Goal: Task Accomplishment & Management: Manage account settings

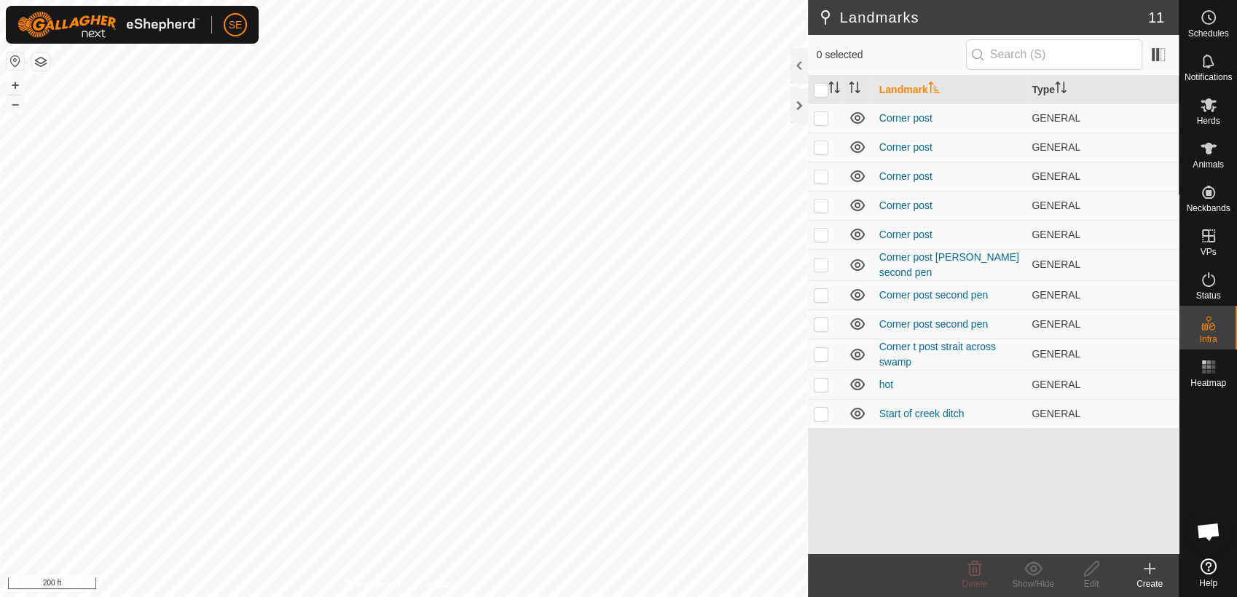
scroll to position [1167, 0]
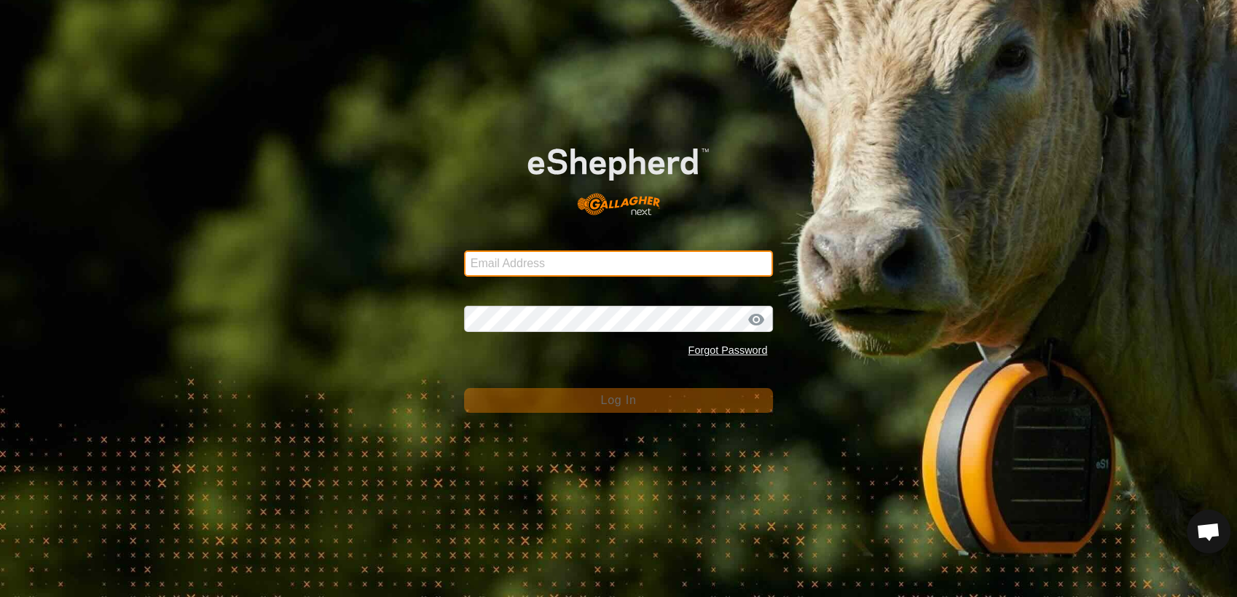
type input "[EMAIL_ADDRESS][DOMAIN_NAME]"
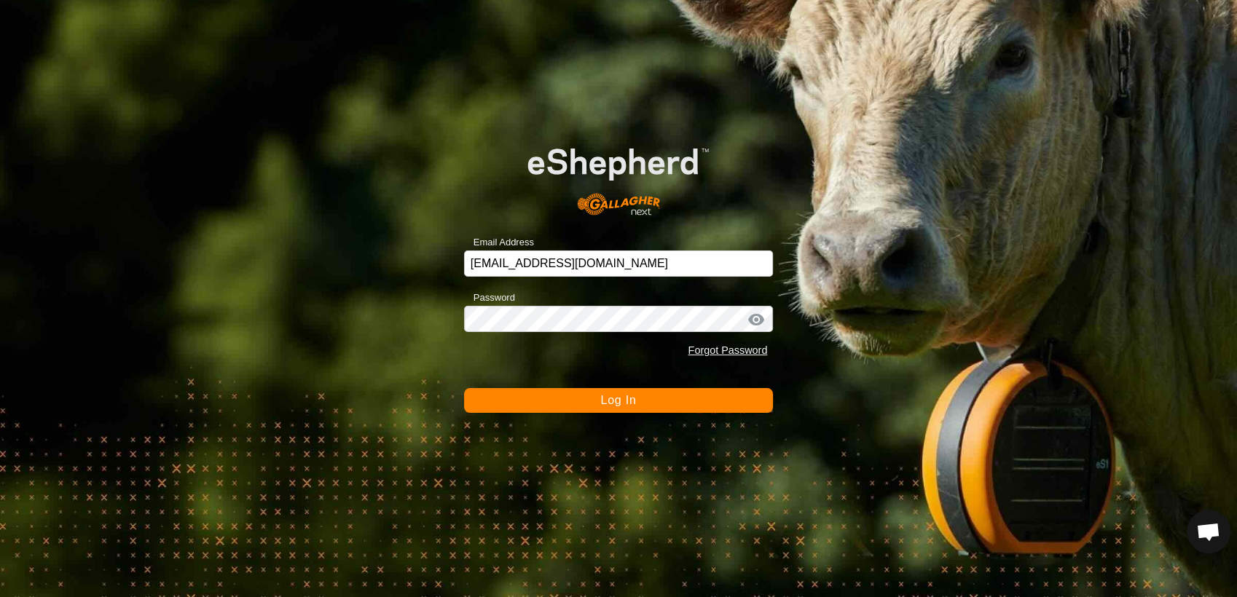
click at [478, 399] on button "Log In" at bounding box center [618, 400] width 309 height 25
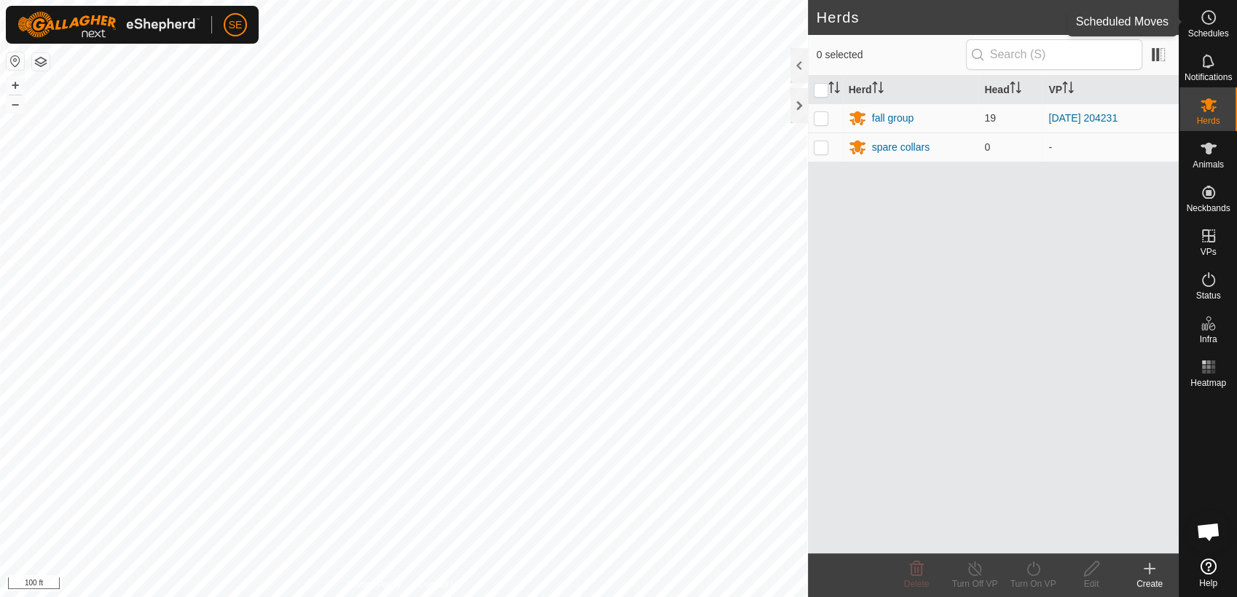
click at [1204, 17] on icon at bounding box center [1207, 17] width 17 height 17
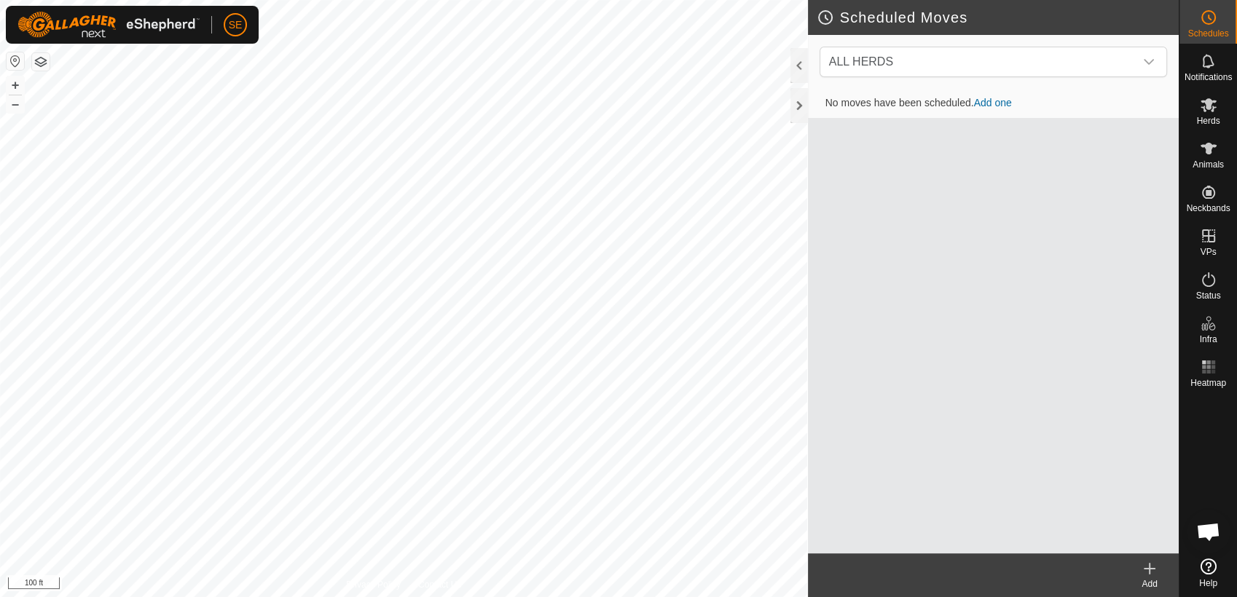
click at [996, 101] on link "Add one" at bounding box center [993, 103] width 38 height 12
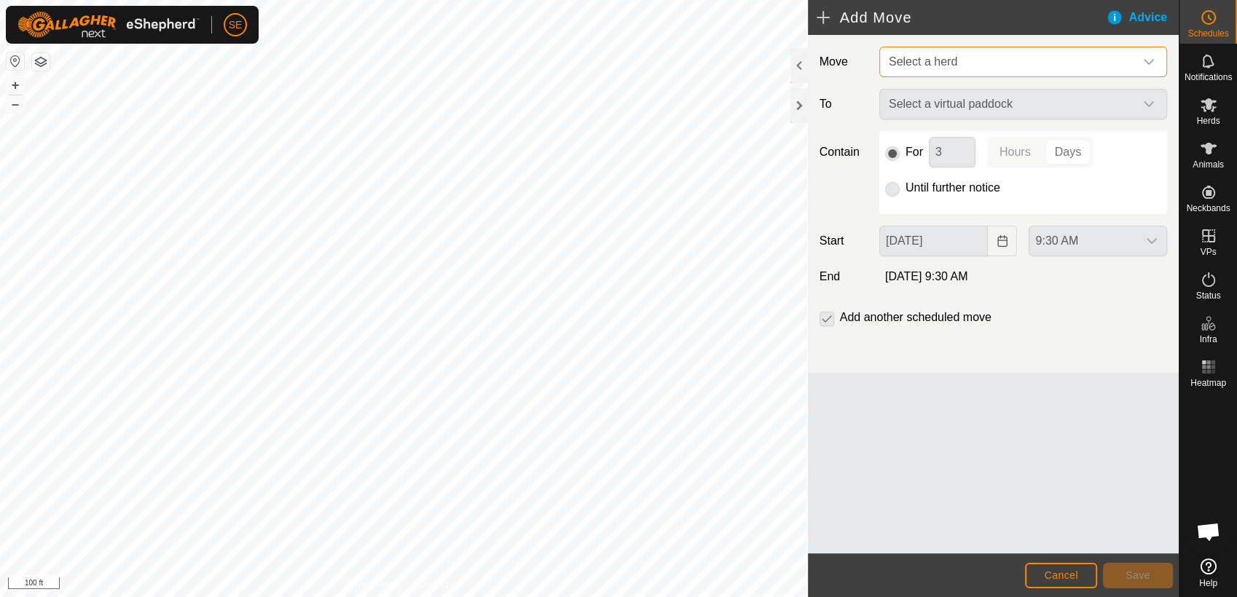
click at [949, 66] on span "Select a herd" at bounding box center [922, 61] width 68 height 12
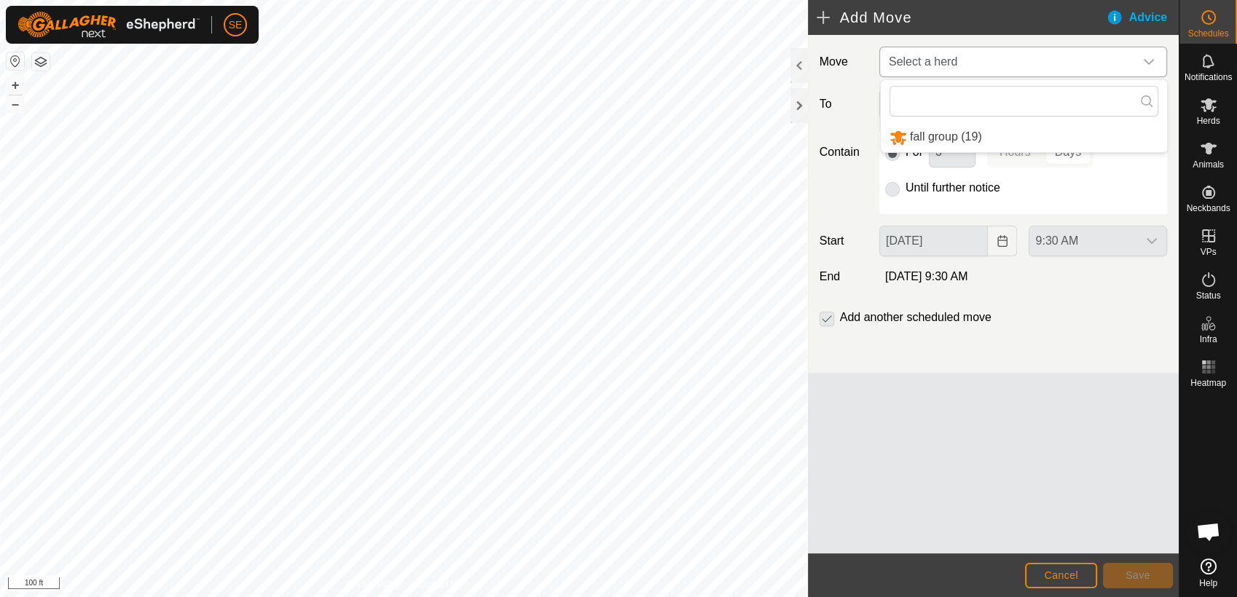
click at [936, 132] on li "fall group (19)" at bounding box center [1023, 137] width 286 height 30
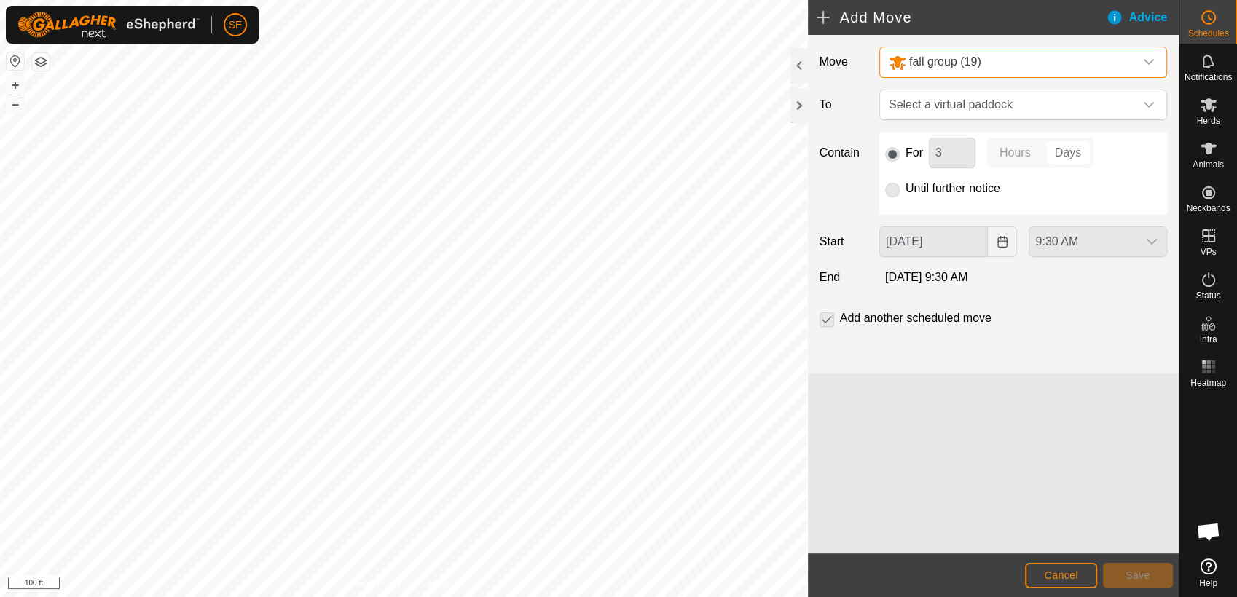
click at [889, 192] on p-radiobutton at bounding box center [892, 188] width 15 height 17
drag, startPoint x: 894, startPoint y: 189, endPoint x: 897, endPoint y: 159, distance: 30.8
click at [893, 189] on p-radiobutton at bounding box center [892, 188] width 15 height 17
click at [920, 108] on span "Select a virtual paddock" at bounding box center [1008, 104] width 251 height 29
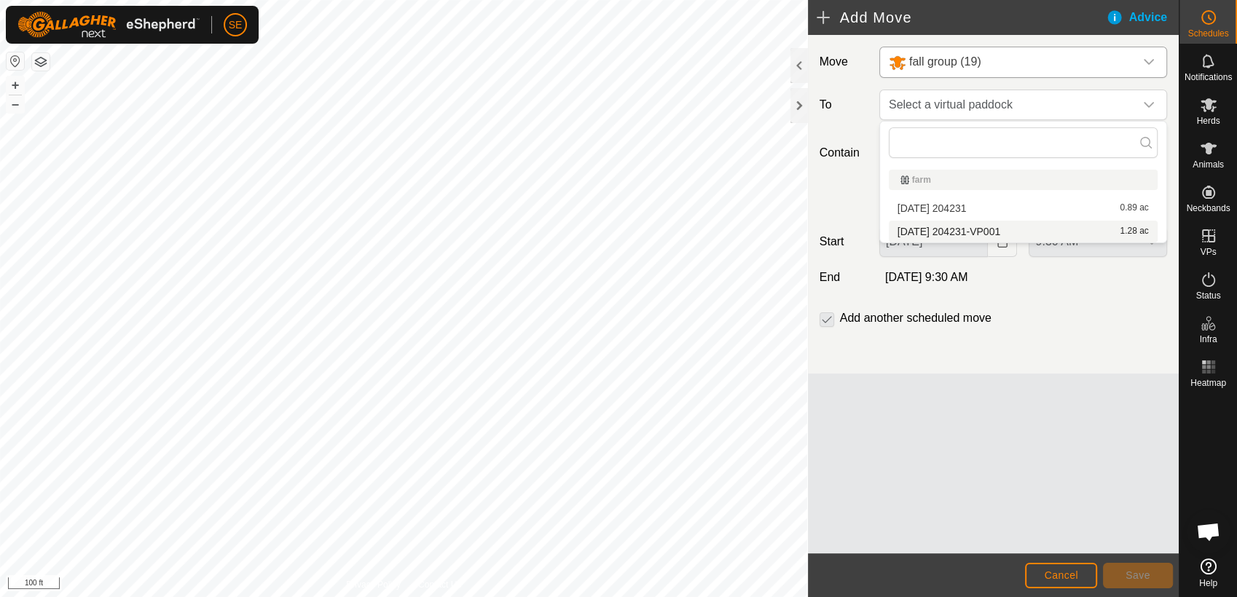
click at [915, 229] on li "[DATE] 204231-VP001 1.28 ac" at bounding box center [1022, 232] width 269 height 22
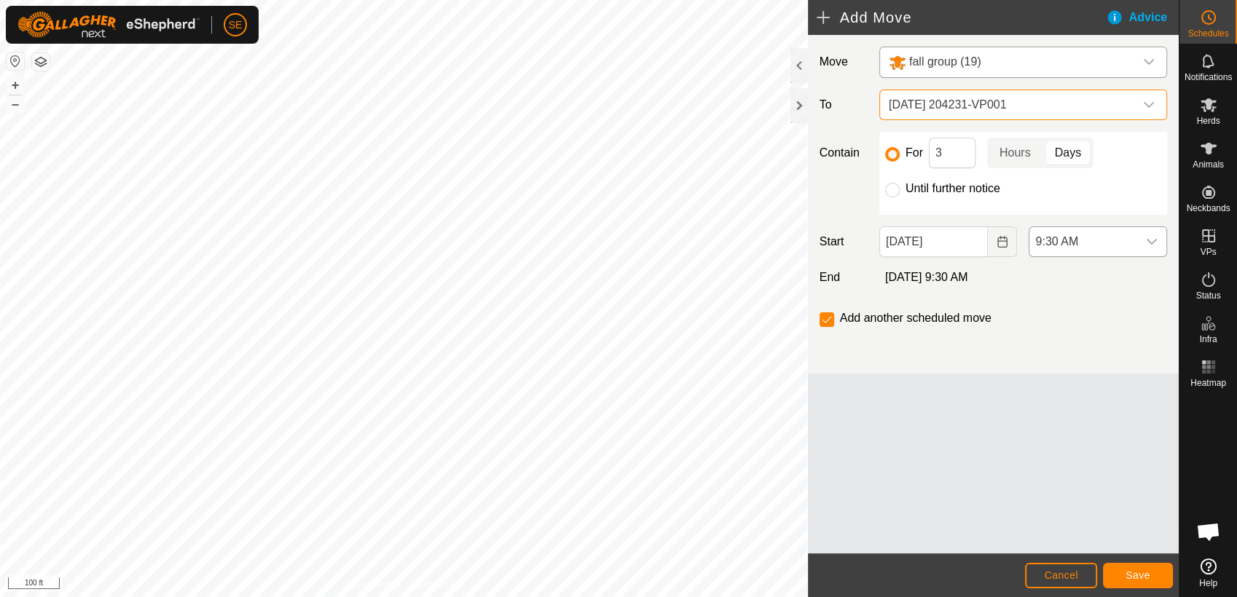
click at [1097, 241] on span "9:30 AM" at bounding box center [1083, 241] width 108 height 29
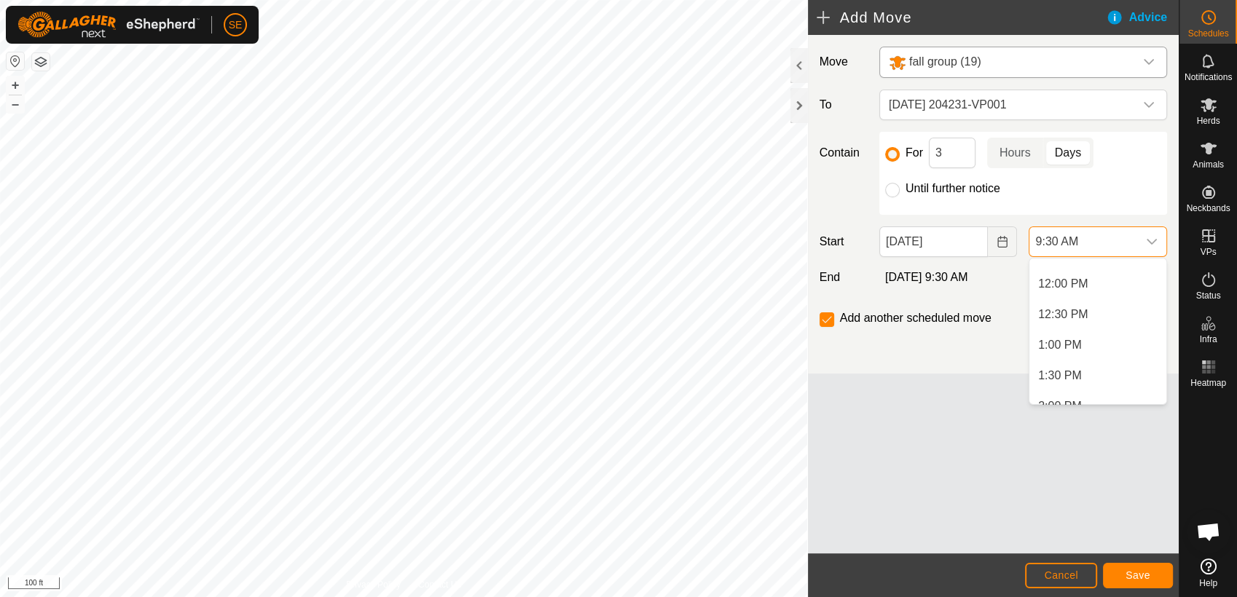
scroll to position [740, 0]
click at [1073, 355] on li "1:30 PM" at bounding box center [1097, 358] width 137 height 29
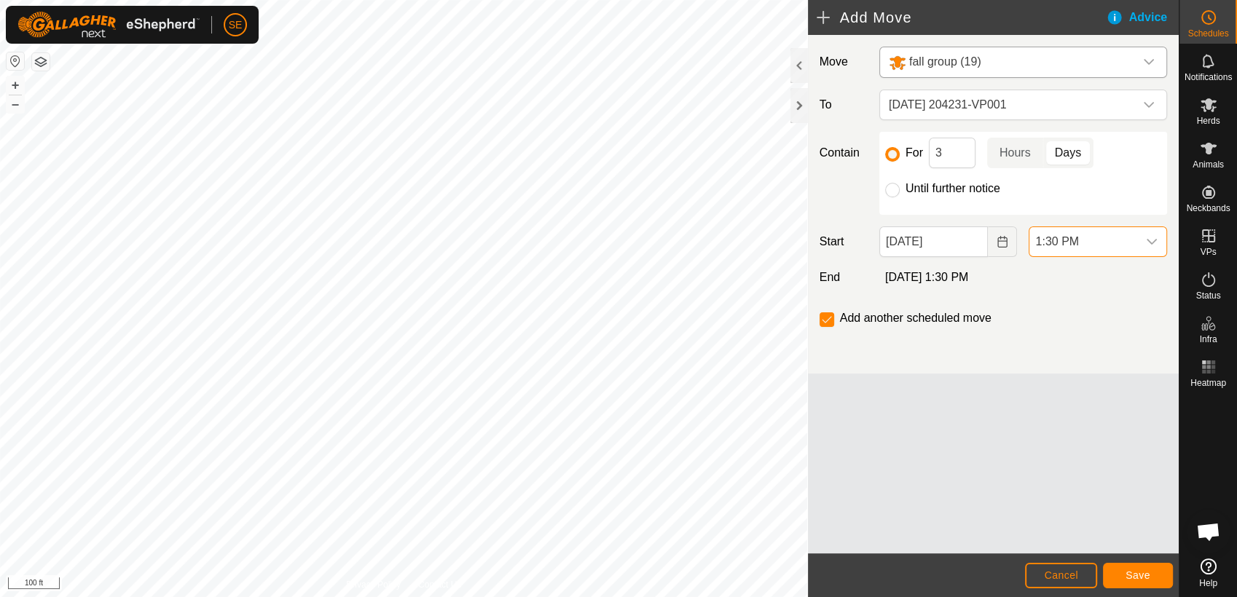
scroll to position [581, 0]
click at [1135, 574] on span "Save" at bounding box center [1137, 575] width 25 height 12
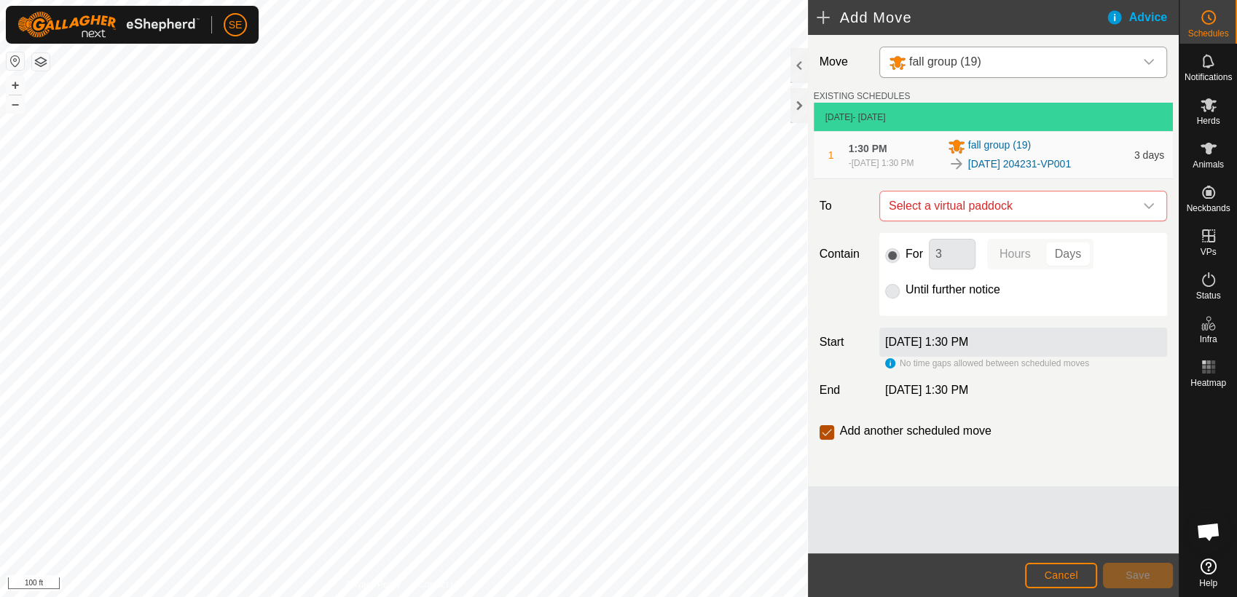
click at [829, 430] on input "checkbox" at bounding box center [826, 432] width 15 height 15
checkbox input "false"
click at [1002, 203] on span "Select a virtual paddock" at bounding box center [1008, 206] width 251 height 29
click at [990, 200] on span "Select a virtual paddock" at bounding box center [1008, 206] width 251 height 29
click at [1152, 200] on icon "dropdown trigger" at bounding box center [1149, 206] width 12 height 12
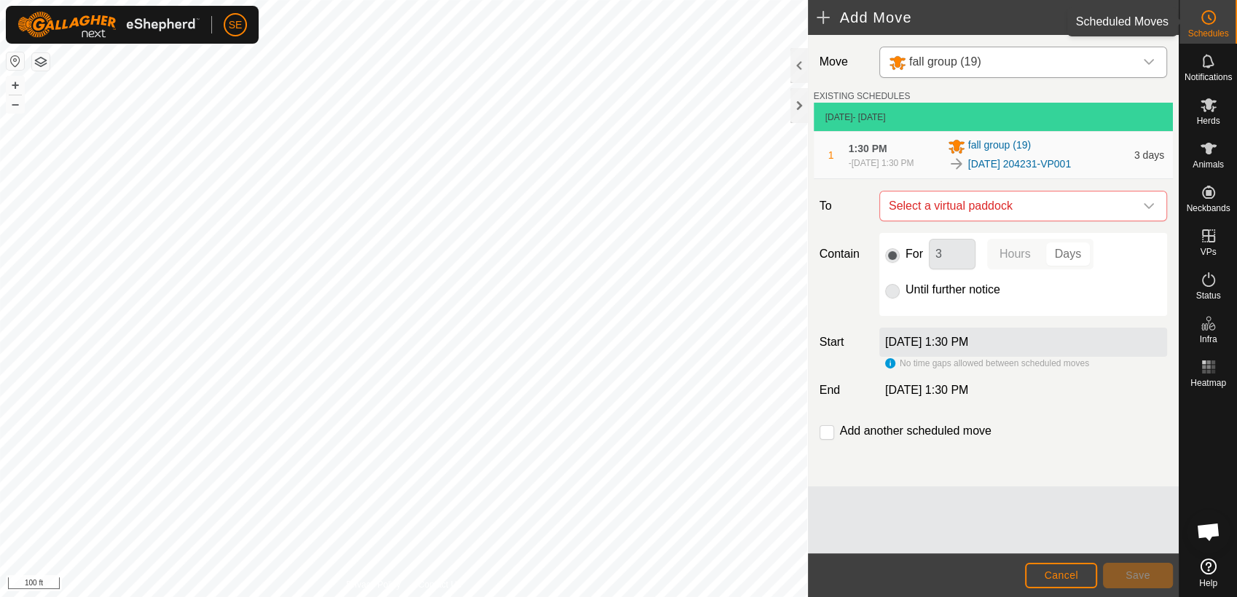
click at [1210, 23] on icon at bounding box center [1207, 17] width 17 height 17
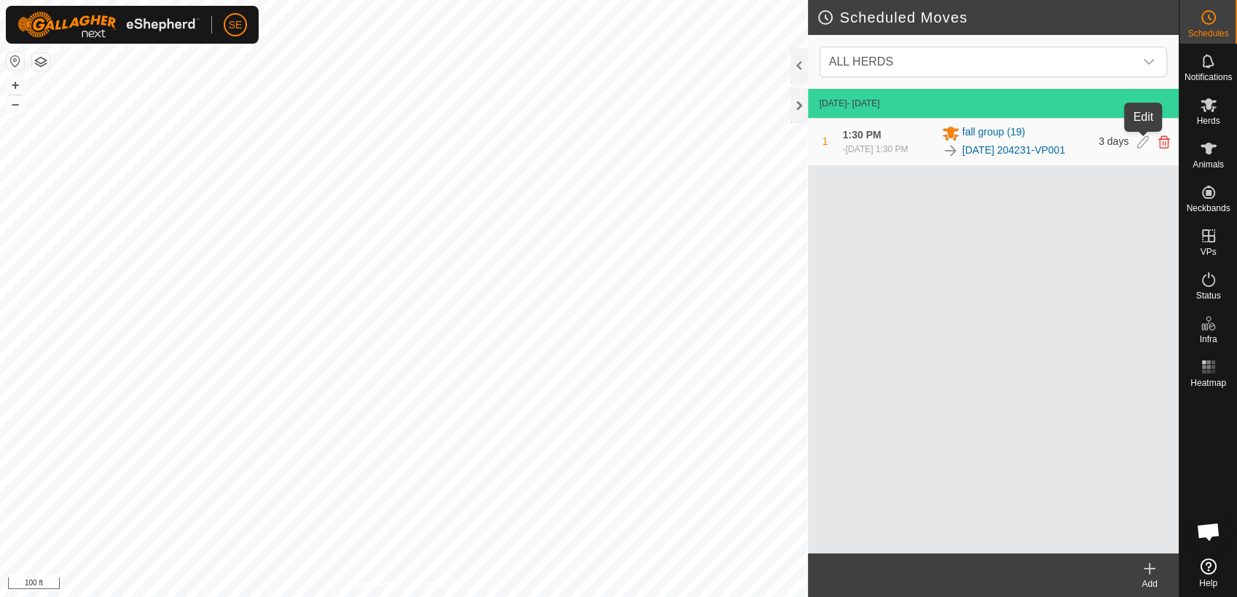
click at [1142, 138] on icon at bounding box center [1143, 141] width 12 height 13
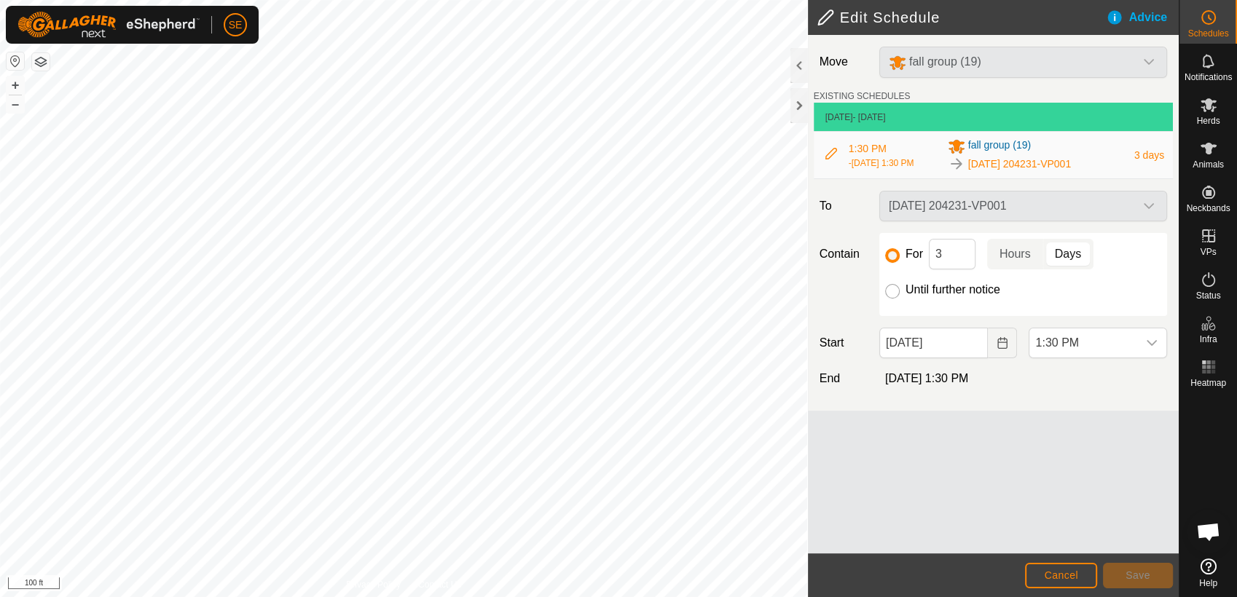
click at [897, 291] on input "Until further notice" at bounding box center [892, 291] width 15 height 15
radio input "true"
click at [1126, 574] on button "Save" at bounding box center [1138, 575] width 70 height 25
